Goal: Transaction & Acquisition: Purchase product/service

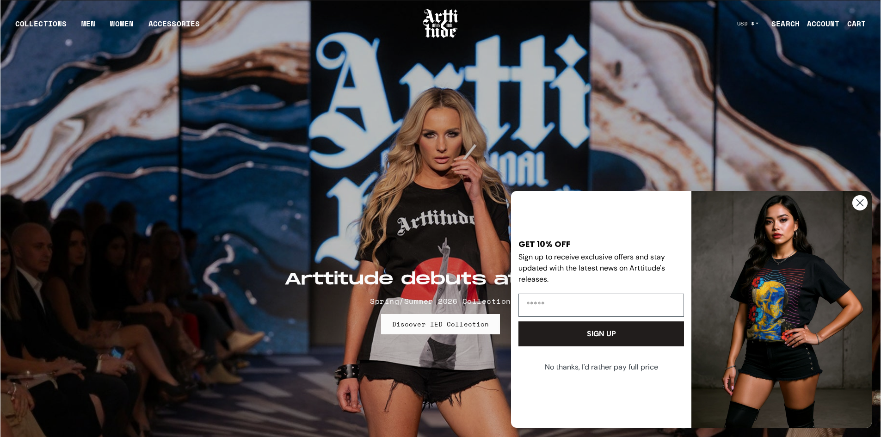
click at [716, 76] on feature-img at bounding box center [440, 291] width 880 height 582
click at [817, 300] on img "FLYOUT Form" at bounding box center [782, 309] width 180 height 237
click at [862, 202] on circle "Close dialog" at bounding box center [859, 202] width 15 height 15
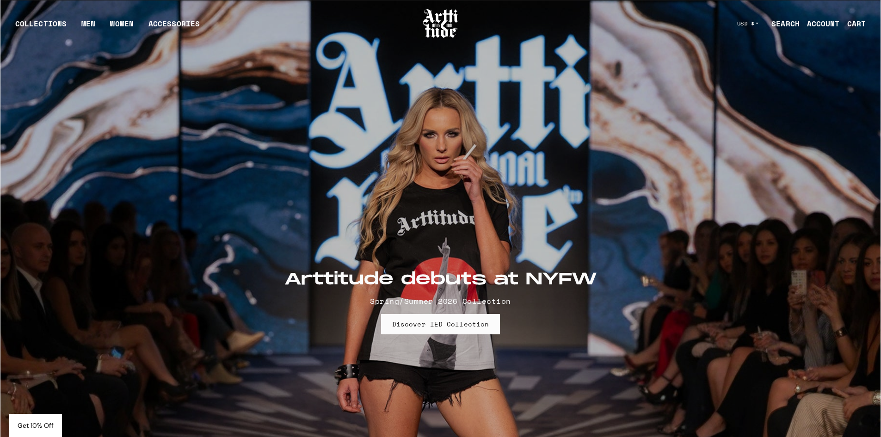
click at [728, 391] on feature-img at bounding box center [440, 291] width 880 height 582
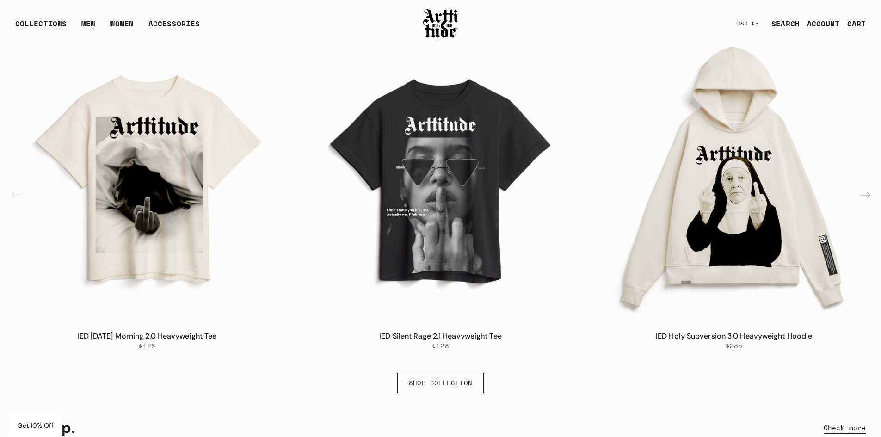
scroll to position [740, 0]
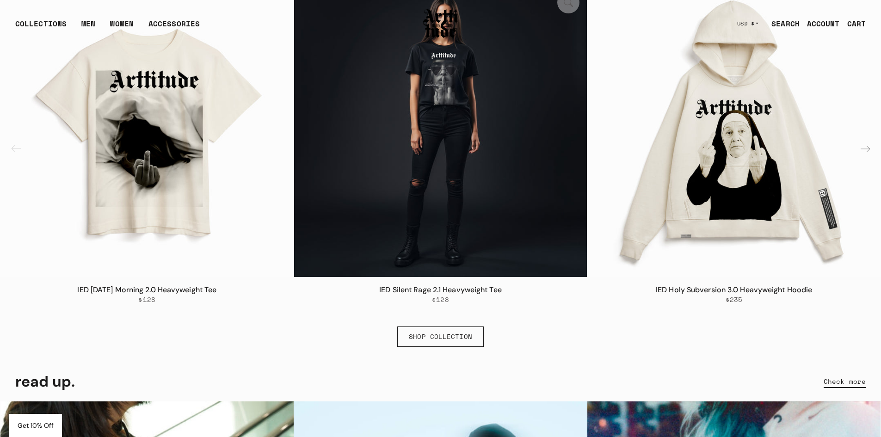
click at [451, 145] on img "2 / 6" at bounding box center [440, 130] width 293 height 293
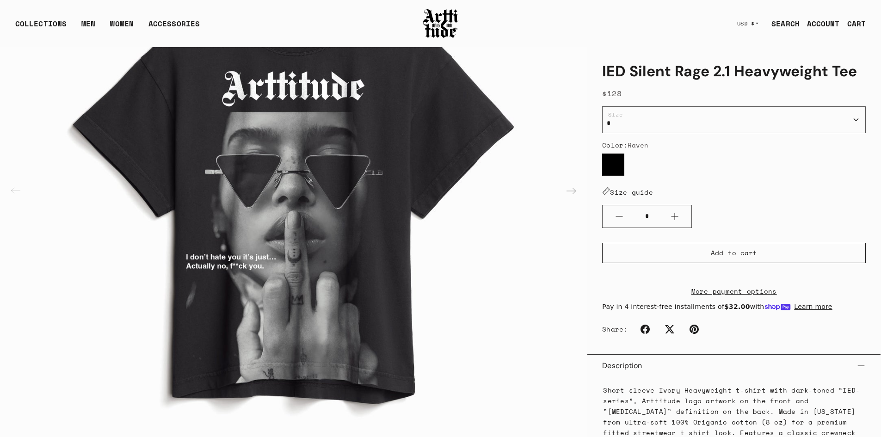
scroll to position [0, 0]
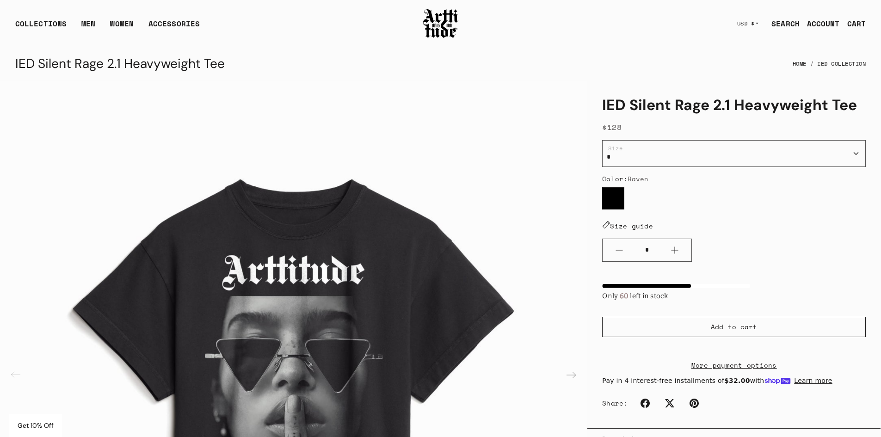
click at [639, 298] on div "Only 60 left in stock" at bounding box center [676, 295] width 148 height 14
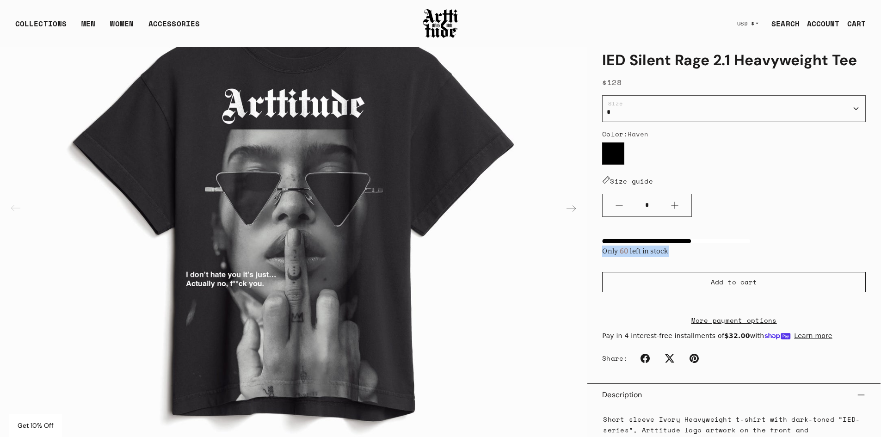
scroll to position [232, 0]
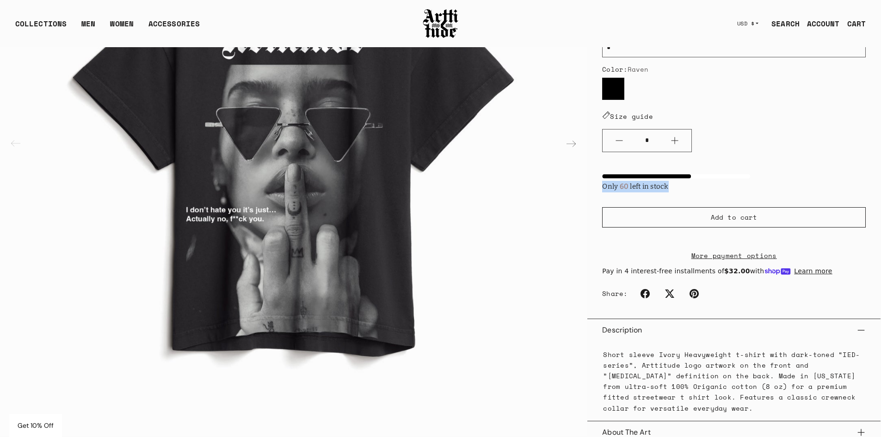
click at [654, 179] on div "Only 60 left in stock" at bounding box center [676, 186] width 148 height 14
click at [668, 179] on div "Only 60 left in stock" at bounding box center [676, 186] width 148 height 14
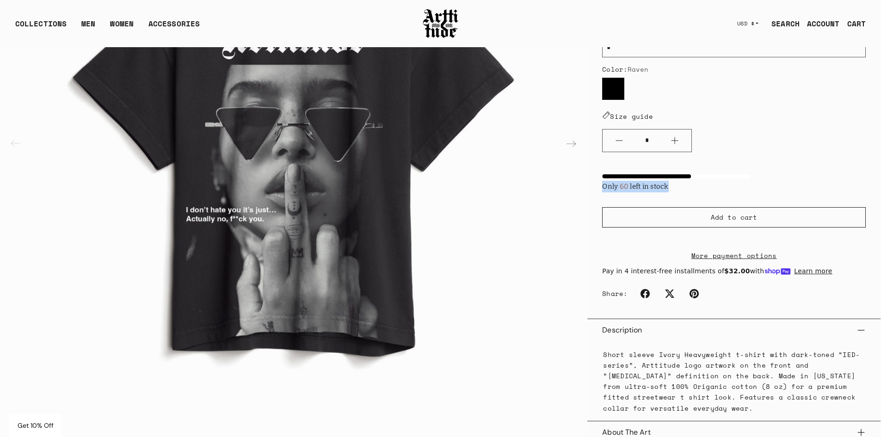
click at [668, 179] on div "Only 60 left in stock" at bounding box center [676, 186] width 148 height 14
click at [639, 174] on div at bounding box center [646, 176] width 89 height 4
drag, startPoint x: 609, startPoint y: 160, endPoint x: 664, endPoint y: 179, distance: 58.2
click at [663, 179] on div "Only 60 left in stock" at bounding box center [676, 176] width 148 height 33
drag, startPoint x: 673, startPoint y: 181, endPoint x: 612, endPoint y: 164, distance: 63.1
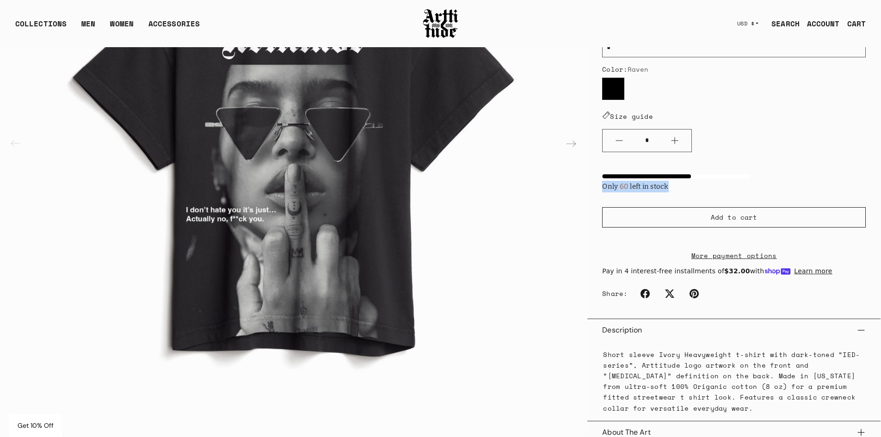
click at [612, 164] on div "Only 60 left in stock" at bounding box center [676, 176] width 148 height 33
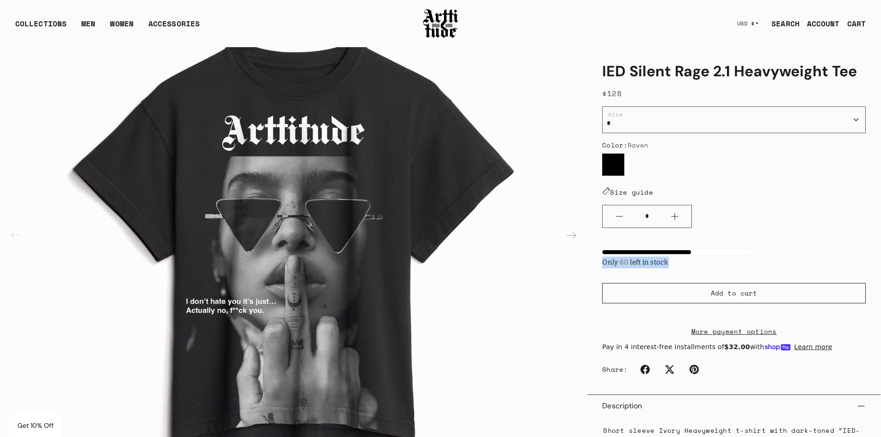
scroll to position [139, 0]
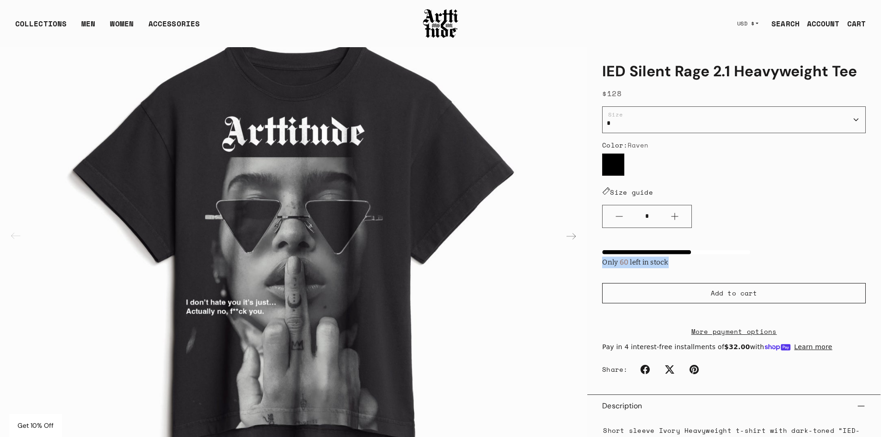
click at [618, 261] on span "60" at bounding box center [624, 262] width 12 height 8
click at [659, 261] on div "Only 60 left in stock" at bounding box center [676, 261] width 148 height 14
click at [605, 257] on div "Only 60 left in stock" at bounding box center [676, 261] width 148 height 14
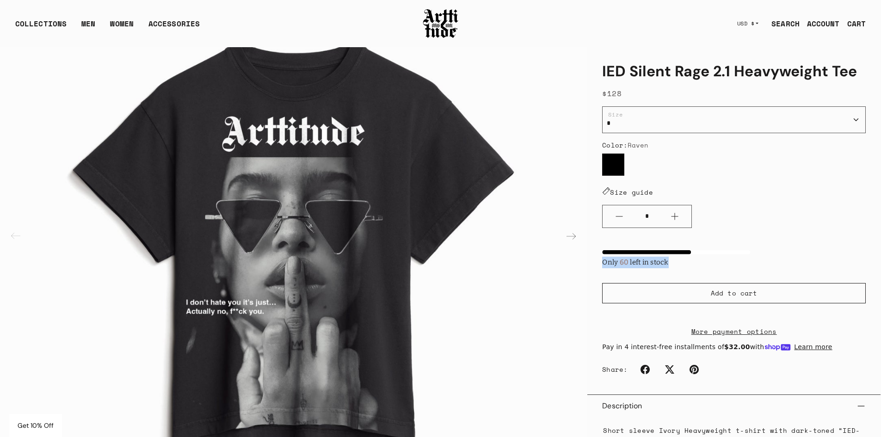
click at [605, 257] on div "Only 60 left in stock" at bounding box center [676, 261] width 148 height 14
click at [612, 277] on div "IED Silent Rage 2.1 Heavyweight Tee No reviews $128 / * * * ** *** Size Color: …" at bounding box center [733, 306] width 293 height 518
click at [631, 256] on div "Only 60 left in stock" at bounding box center [676, 261] width 148 height 14
click at [631, 257] on div "Only 60 left in stock" at bounding box center [676, 261] width 148 height 14
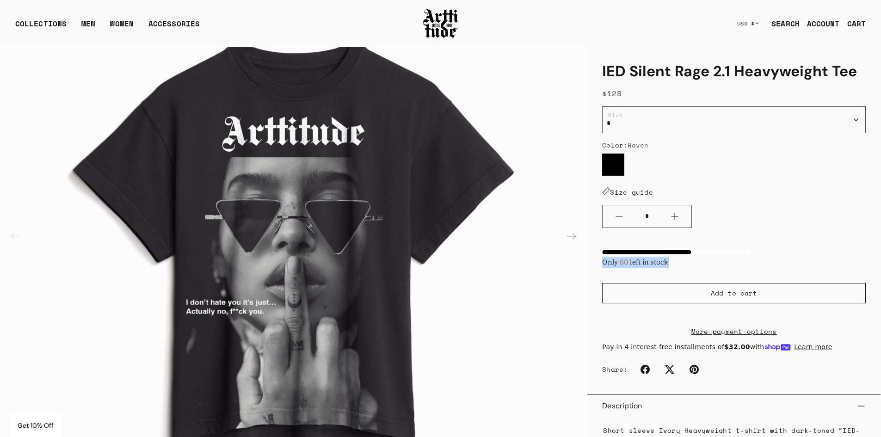
click at [631, 257] on div "Only 60 left in stock" at bounding box center [676, 261] width 148 height 14
click at [811, 248] on div "Only 60 left in stock" at bounding box center [734, 251] width 264 height 33
